Goal: Task Accomplishment & Management: Use online tool/utility

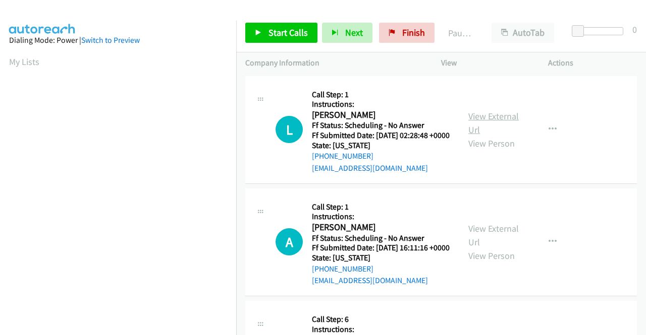
click at [470, 122] on link "View External Url" at bounding box center [493, 122] width 50 height 25
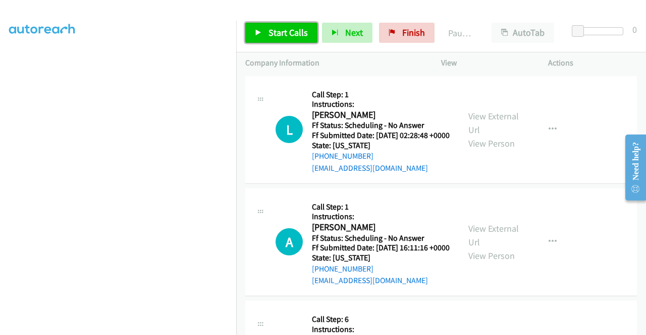
click at [300, 30] on span "Start Calls" at bounding box center [287, 33] width 39 height 12
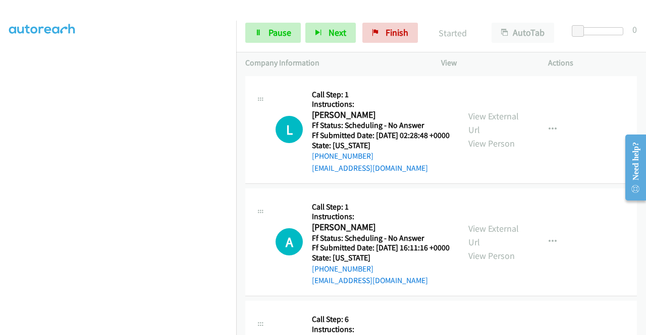
scroll to position [230, 0]
click at [144, 327] on section at bounding box center [118, 96] width 218 height 483
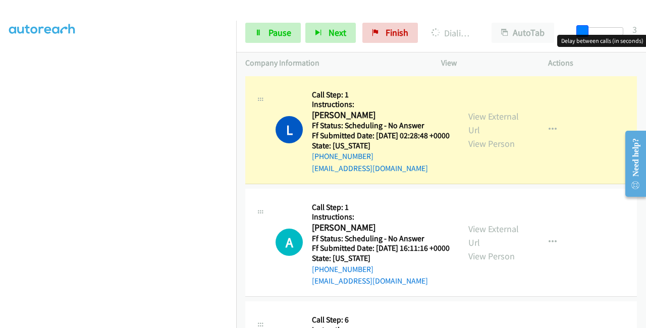
click at [581, 30] on span at bounding box center [582, 31] width 12 height 12
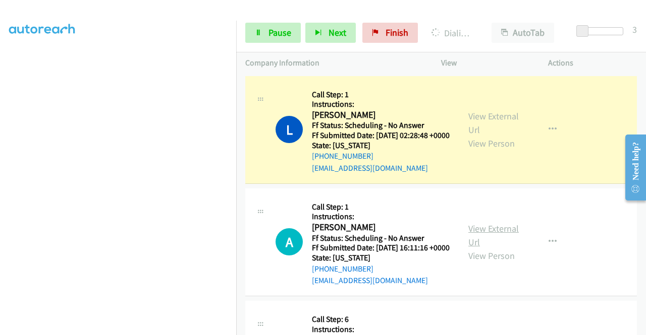
click at [488, 243] on link "View External Url" at bounding box center [493, 235] width 50 height 25
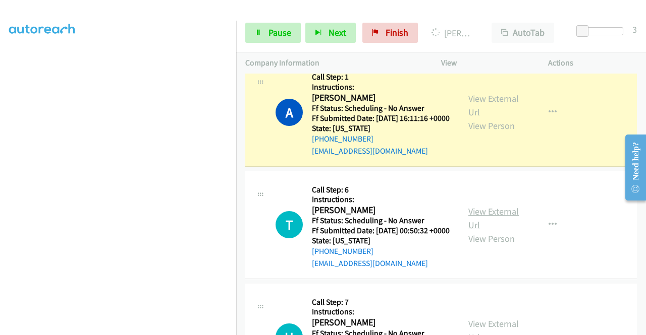
click at [500, 231] on link "View External Url" at bounding box center [493, 218] width 50 height 25
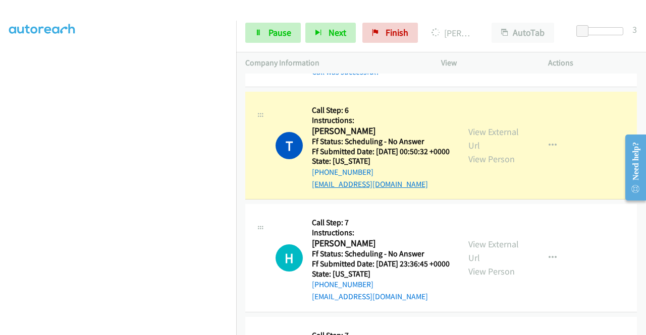
scroll to position [303, 0]
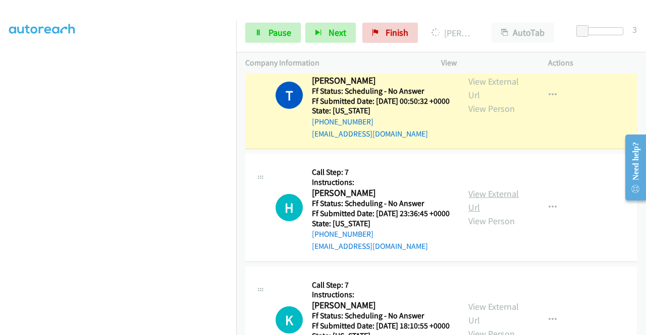
click at [485, 213] on link "View External Url" at bounding box center [493, 200] width 50 height 25
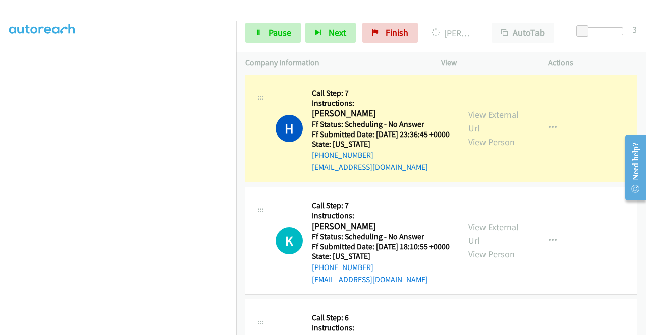
scroll to position [454, 0]
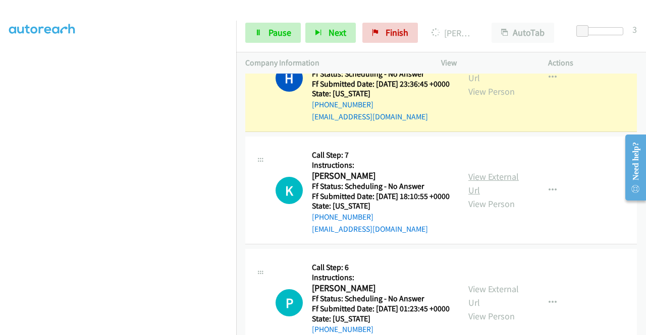
click at [482, 196] on link "View External Url" at bounding box center [493, 183] width 50 height 25
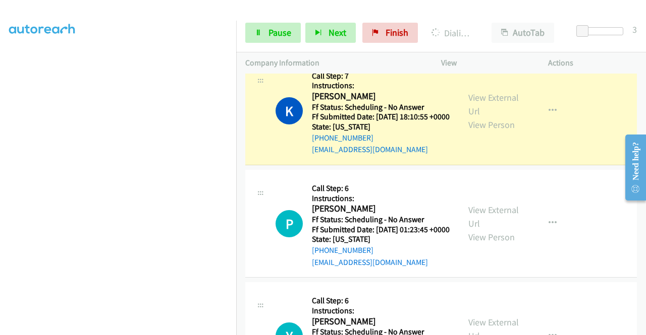
scroll to position [605, 0]
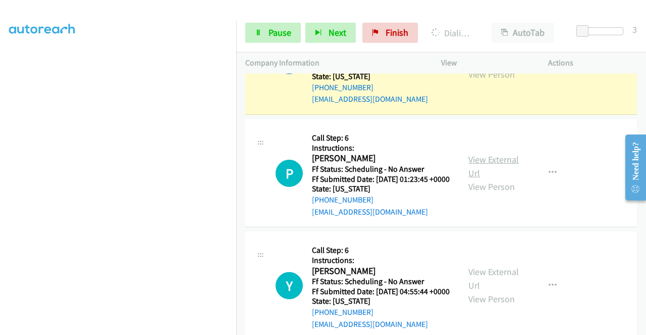
click at [479, 179] on link "View External Url" at bounding box center [493, 166] width 50 height 25
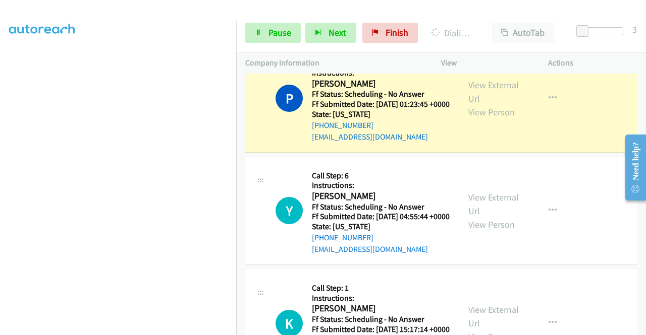
scroll to position [706, 0]
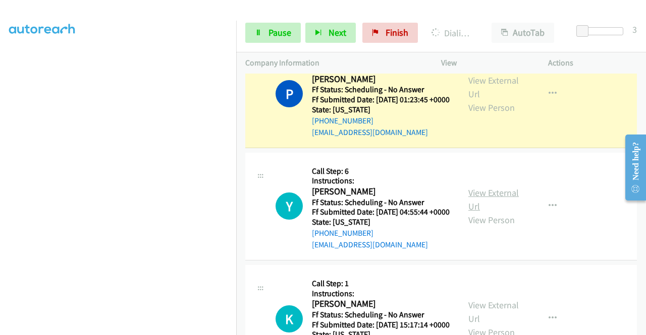
click at [479, 212] on link "View External Url" at bounding box center [493, 199] width 50 height 25
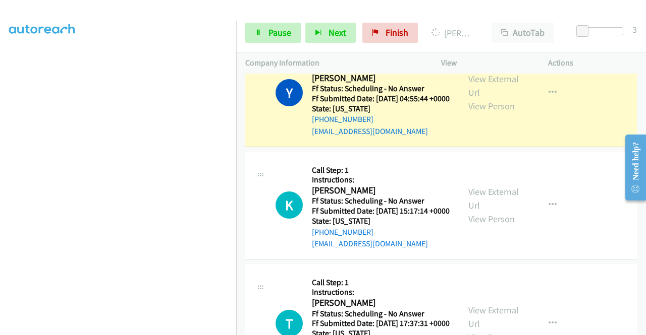
scroll to position [857, 0]
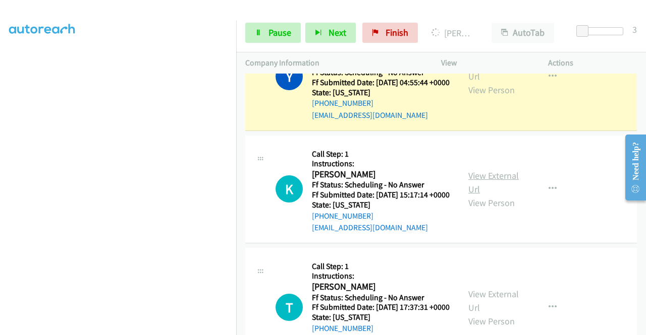
click at [486, 195] on link "View External Url" at bounding box center [493, 182] width 50 height 25
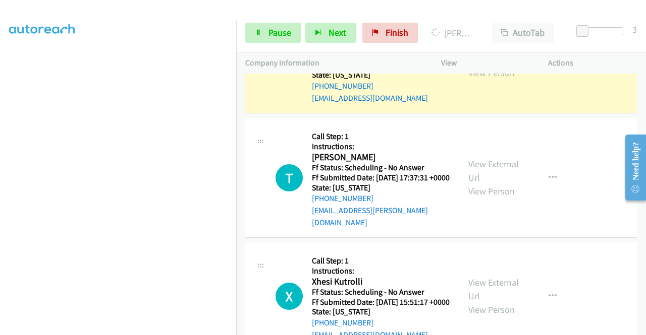
scroll to position [1059, 0]
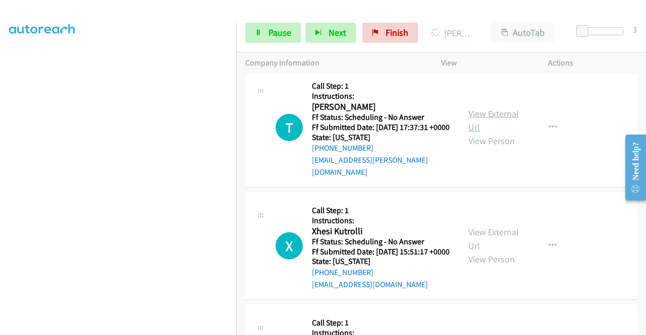
click at [474, 133] on link "View External Url" at bounding box center [493, 120] width 50 height 25
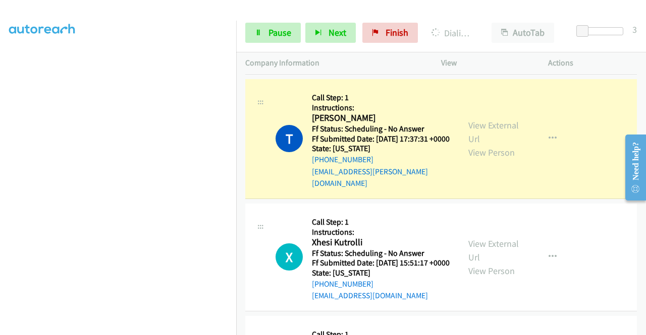
scroll to position [1170, 0]
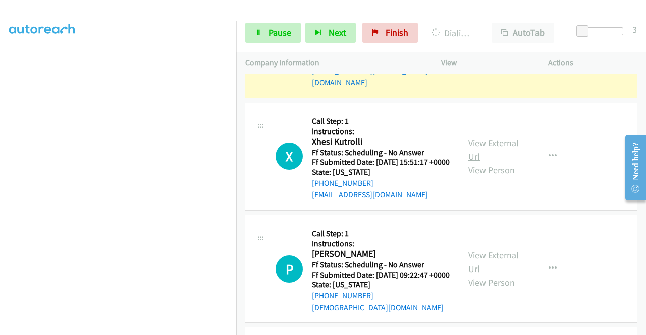
click at [486, 162] on link "View External Url" at bounding box center [493, 149] width 50 height 25
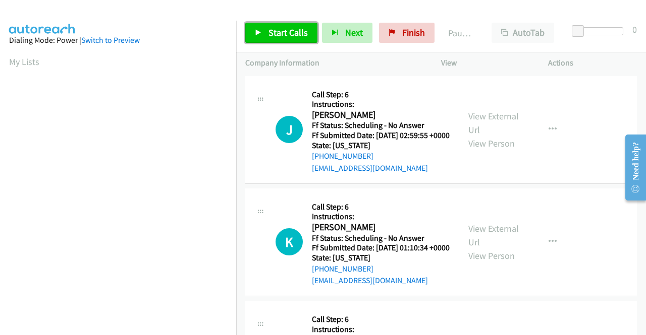
click at [281, 36] on span "Start Calls" at bounding box center [287, 33] width 39 height 12
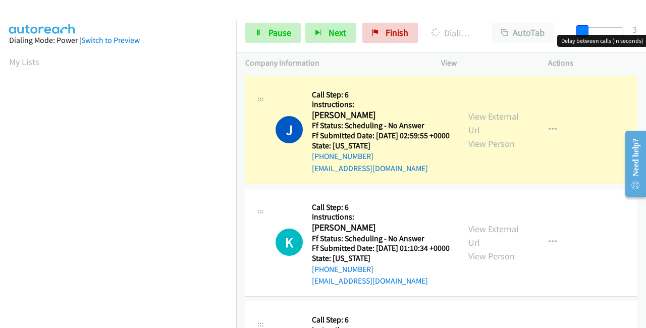
drag, startPoint x: 579, startPoint y: 27, endPoint x: 583, endPoint y: 30, distance: 5.5
click at [583, 30] on span at bounding box center [582, 31] width 12 height 12
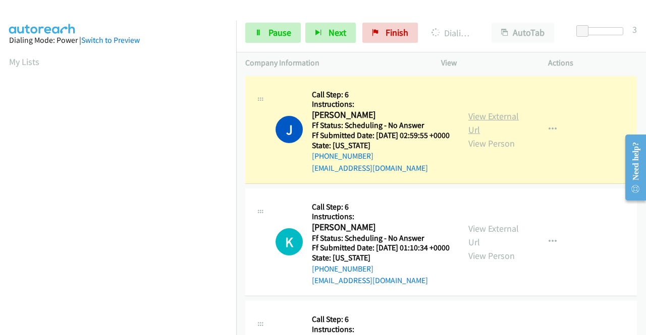
click at [505, 116] on link "View External Url" at bounding box center [493, 122] width 50 height 25
click at [468, 247] on link "View External Url" at bounding box center [493, 235] width 50 height 25
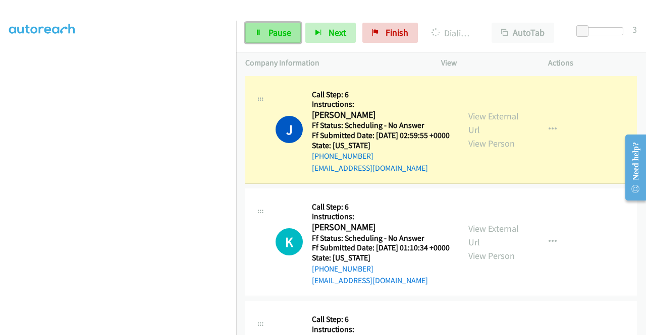
click at [270, 27] on span "Pause" at bounding box center [279, 33] width 23 height 12
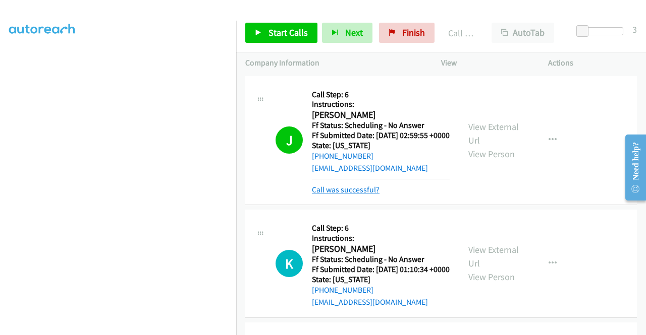
click at [367, 195] on link "Call was successful?" at bounding box center [346, 190] width 68 height 10
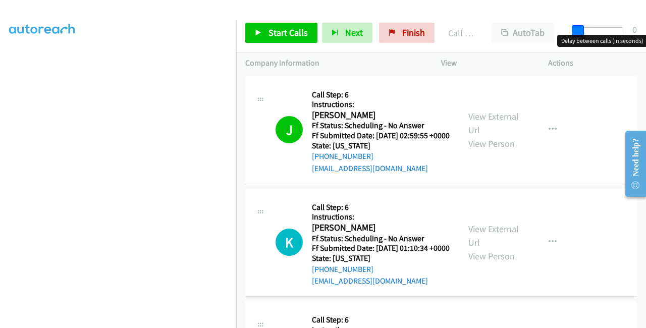
drag, startPoint x: 582, startPoint y: 31, endPoint x: 567, endPoint y: 32, distance: 15.7
click at [567, 32] on div "Start Calls Pause Next Finish Call Completed AutoTab AutoTab 0" at bounding box center [440, 33] width 409 height 39
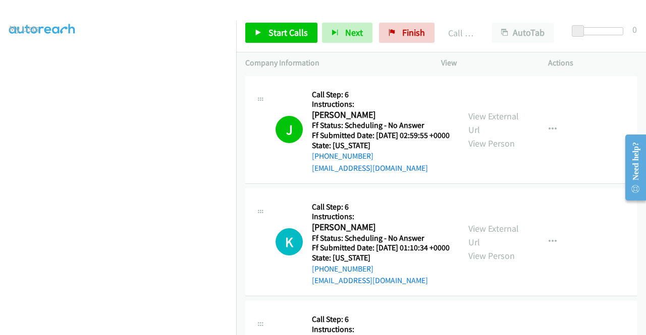
scroll to position [0, 0]
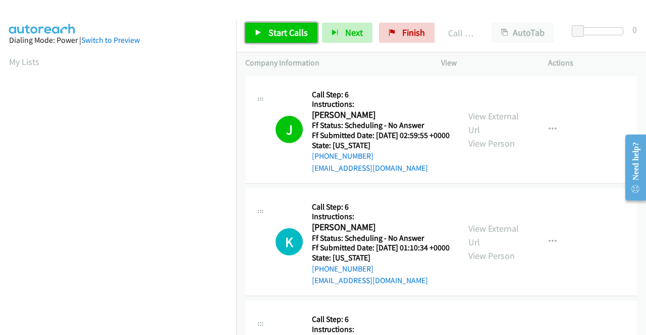
click at [266, 40] on link "Start Calls" at bounding box center [281, 33] width 72 height 20
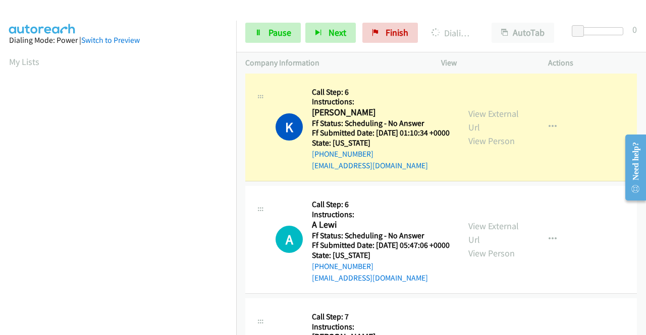
scroll to position [151, 0]
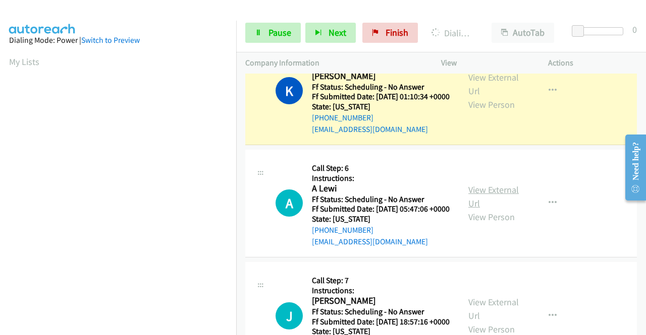
click at [474, 209] on link "View External Url" at bounding box center [493, 196] width 50 height 25
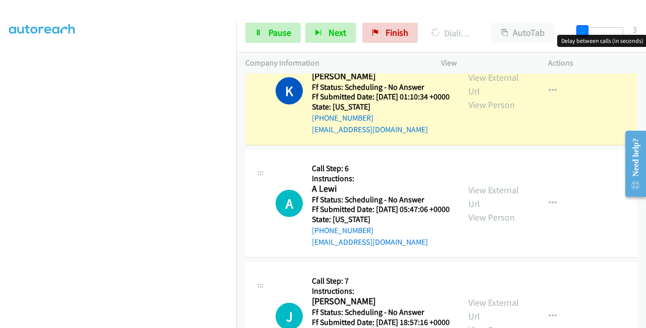
click at [584, 33] on span at bounding box center [582, 31] width 12 height 12
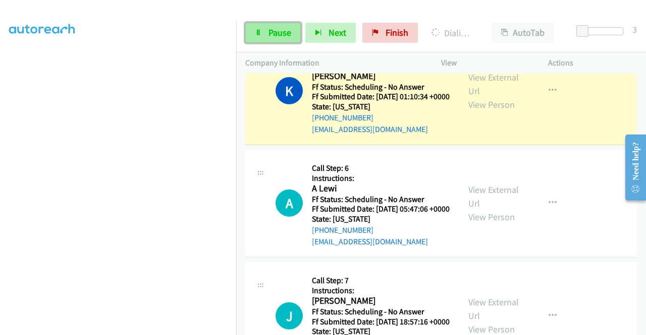
click at [254, 30] on link "Pause" at bounding box center [272, 33] width 55 height 20
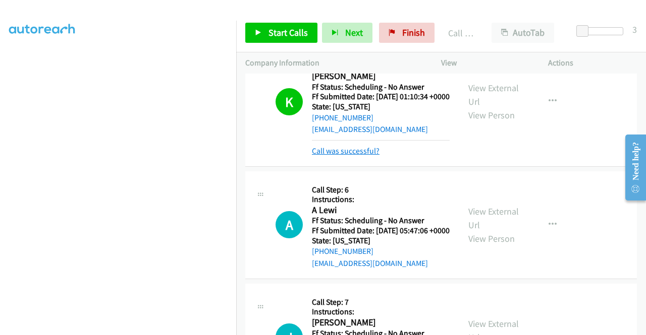
click at [356, 156] on link "Call was successful?" at bounding box center [346, 151] width 68 height 10
